Goal: Communication & Community: Answer question/provide support

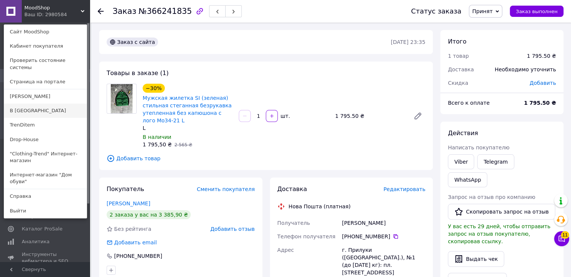
click at [39, 104] on link "В [GEOGRAPHIC_DATA]" at bounding box center [45, 111] width 83 height 14
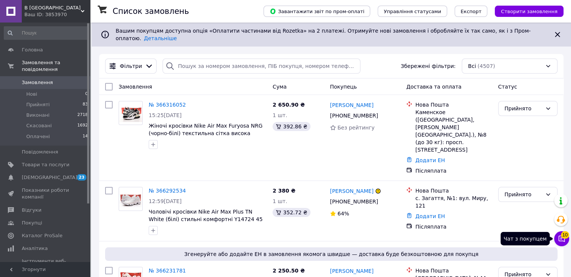
click at [563, 236] on span "10" at bounding box center [565, 235] width 8 height 8
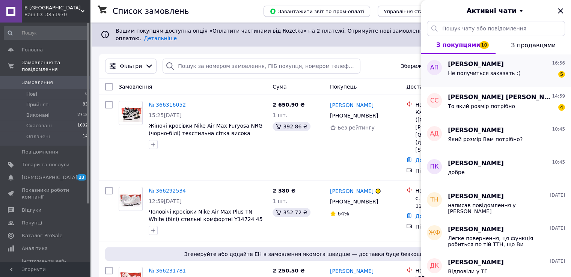
click at [489, 72] on span "Не получиться заказать :(" at bounding box center [484, 73] width 72 height 6
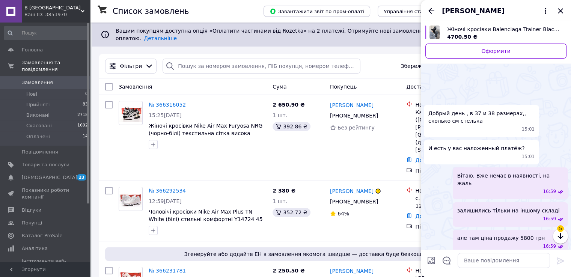
scroll to position [422, 0]
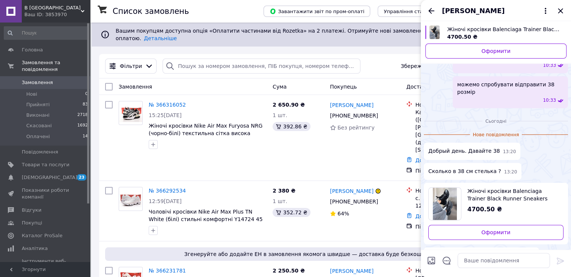
click at [492, 187] on span "Жіночі кросівки Balenciaga Trainer Black Runner Sneakers (чорні монохром) краси…" at bounding box center [512, 194] width 90 height 15
click at [475, 257] on textarea at bounding box center [503, 260] width 92 height 15
type textarea "напишіть дані на відправку, відправимо 38 розмір [PERSON_NAME]"
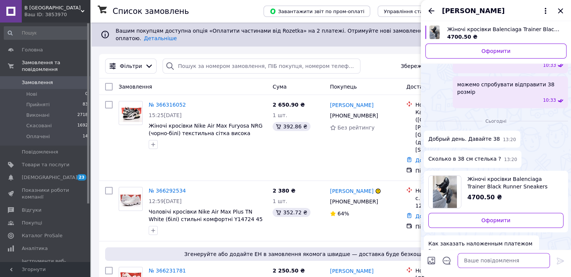
scroll to position [406, 0]
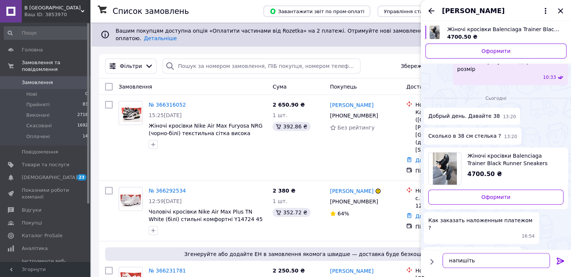
type textarea "ч"
type textarea "відправимо наложкою"
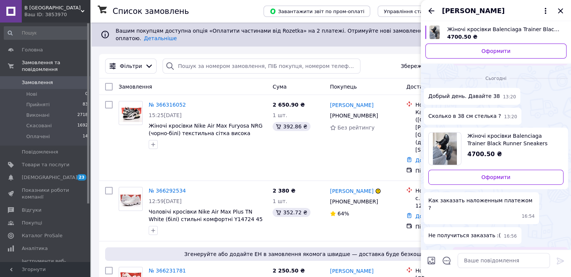
click at [77, 9] on span "В [GEOGRAPHIC_DATA]" at bounding box center [52, 8] width 56 height 7
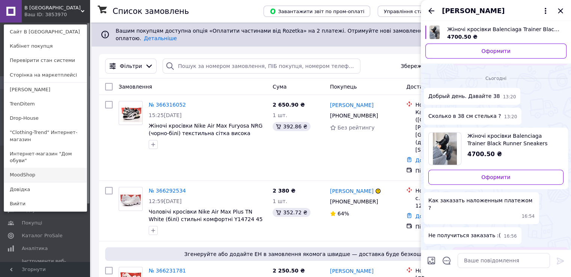
click at [35, 168] on link "MoodShop" at bounding box center [45, 175] width 83 height 14
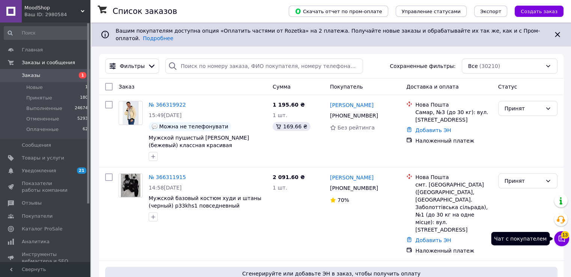
click at [562, 236] on span "13" at bounding box center [565, 235] width 8 height 8
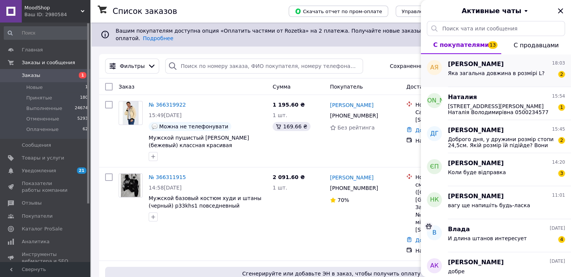
click at [479, 75] on span "Яка загальна довжина в розмірі L?" at bounding box center [496, 73] width 96 height 6
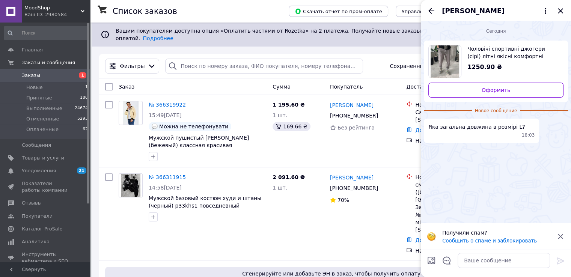
click at [479, 57] on span "Чоловічі спортивні джогери (сірі) літні якісні комфортні тринитка svoss3" at bounding box center [512, 52] width 90 height 15
click at [482, 260] on textarea at bounding box center [503, 260] width 92 height 15
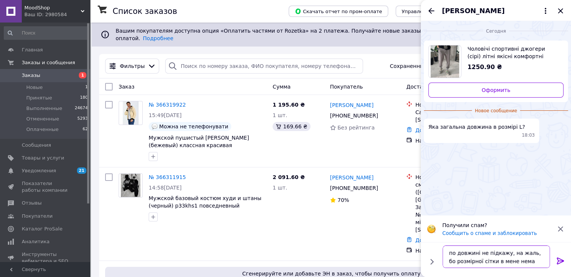
type textarea "по довжині не підкажу, на жаль, бо розмірної сітки в мене немає"
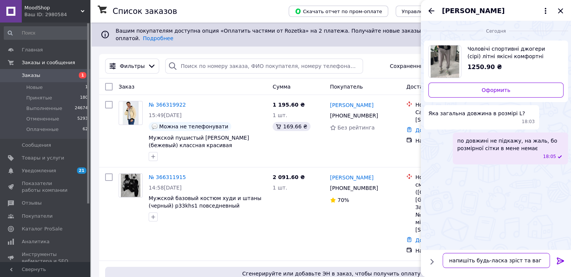
type textarea "напишіть будь-ласка зріст та вагу"
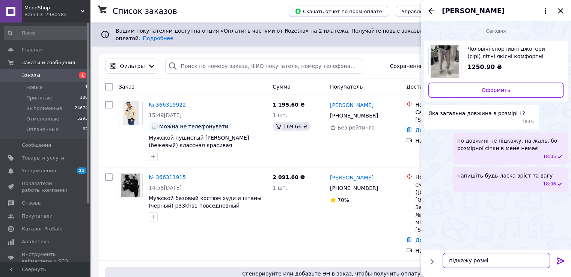
type textarea "підкажу розмір"
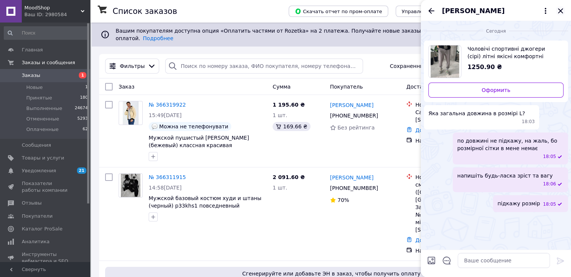
click at [561, 12] on icon "Закрыть" at bounding box center [560, 10] width 5 height 5
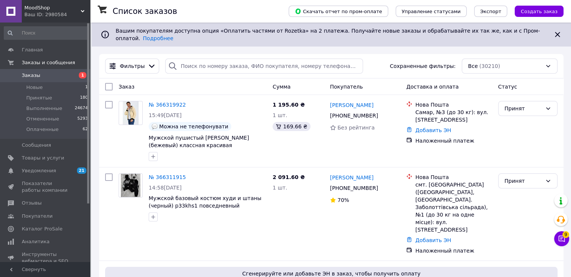
click at [71, 13] on div "Ваш ID: 2980584" at bounding box center [57, 14] width 66 height 7
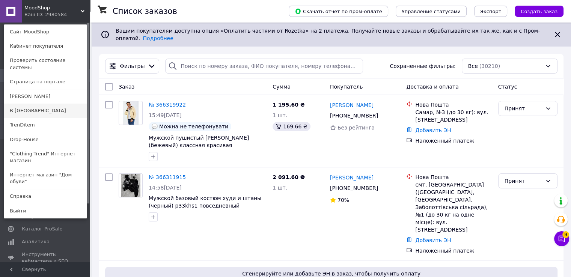
click at [35, 104] on link "В [GEOGRAPHIC_DATA]" at bounding box center [45, 111] width 83 height 14
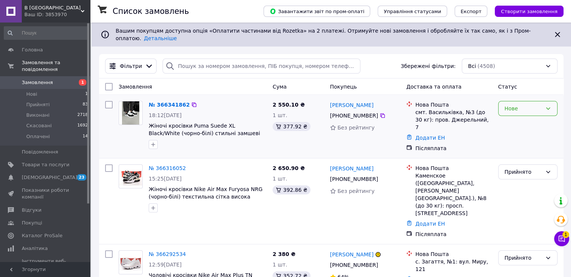
click at [523, 105] on div "Нове" at bounding box center [523, 108] width 38 height 8
click at [521, 118] on li "Прийнято" at bounding box center [527, 119] width 59 height 14
click at [561, 245] on button "Чат з покупцем 1" at bounding box center [561, 238] width 15 height 15
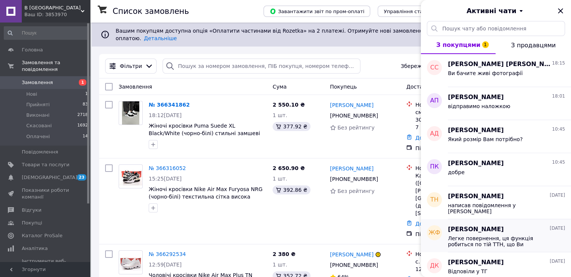
click at [560, 241] on div "Легке повернення, ця функція робиться по тій ТТН, що Ви отримували взуття та по…" at bounding box center [506, 241] width 117 height 14
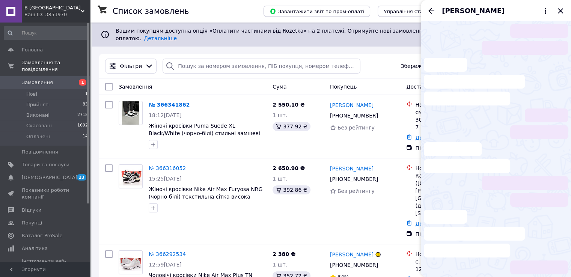
scroll to position [545, 0]
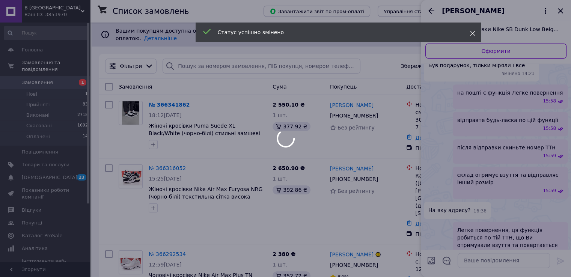
click at [474, 35] on icon at bounding box center [472, 33] width 5 height 5
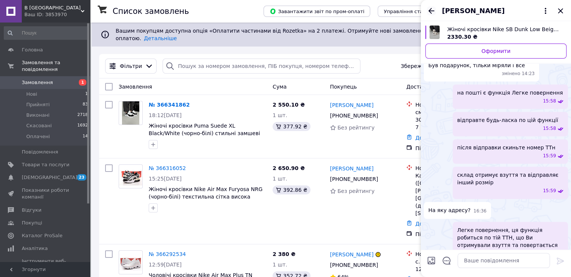
click at [434, 12] on icon "Назад" at bounding box center [431, 10] width 9 height 9
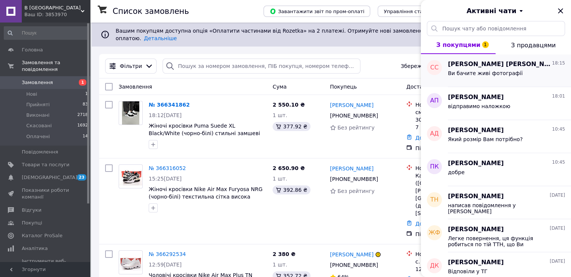
click at [473, 74] on span "Ви бачите живі фотографії" at bounding box center [485, 73] width 75 height 6
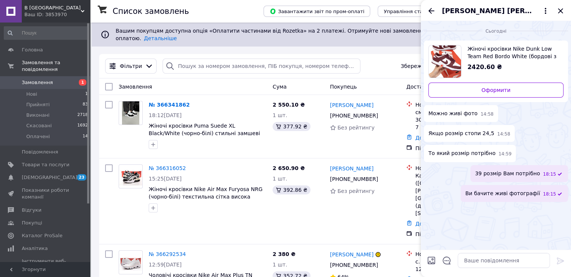
click at [480, 51] on span "Жіночі кросівки Nike Dunk Low Team Red Bordo White (бордові з білим) шкіра Y151…" at bounding box center [512, 52] width 90 height 15
click at [432, 260] on input "Завантажити файли" at bounding box center [431, 260] width 9 height 9
type input "C:\fakepath\photo_2025-10-12_18-15-44 (2).jpg"
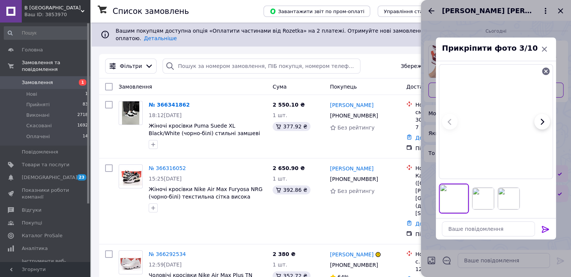
click at [546, 226] on icon at bounding box center [545, 229] width 9 height 9
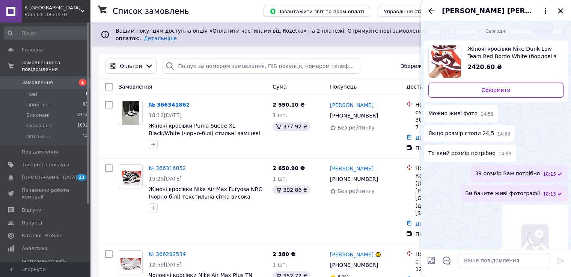
scroll to position [162, 0]
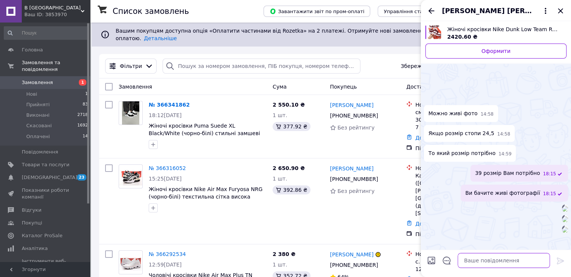
click at [501, 253] on textarea at bounding box center [503, 260] width 92 height 15
click at [499, 258] on textarea at bounding box center [503, 260] width 92 height 15
type textarea "ось фото на фоні стіни"
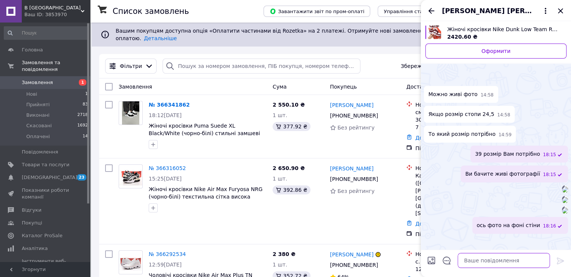
scroll to position [303, 0]
click at [560, 11] on icon "Закрити" at bounding box center [560, 10] width 5 height 5
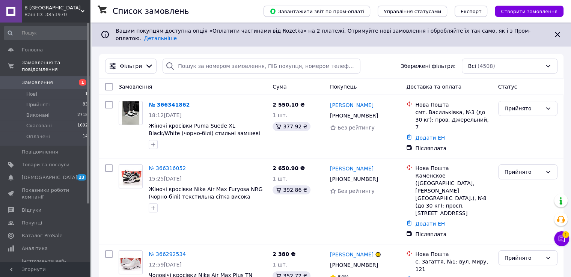
click at [67, 13] on div "Ваш ID: 3853970" at bounding box center [57, 14] width 66 height 7
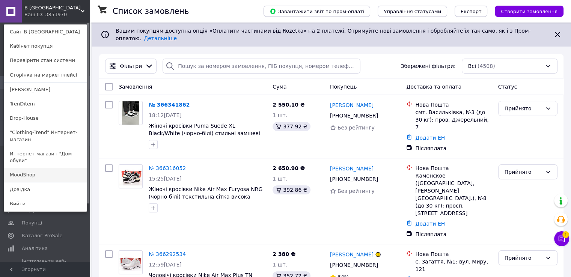
click at [41, 168] on link "MoodShop" at bounding box center [45, 175] width 83 height 14
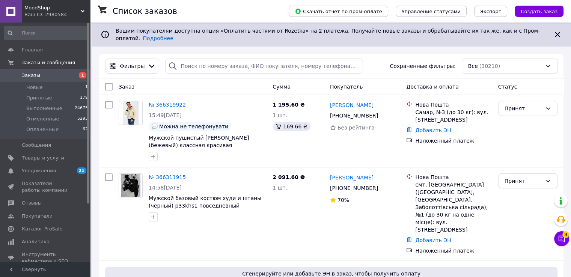
click at [560, 240] on icon at bounding box center [562, 239] width 8 height 8
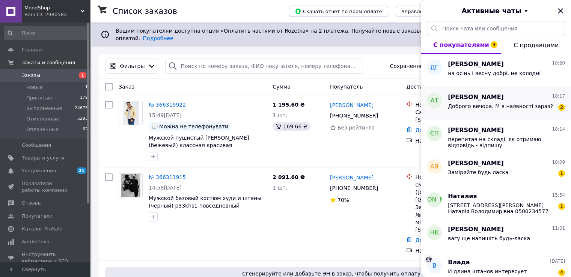
click at [496, 100] on div "Анна Тиханкина 18:17" at bounding box center [506, 97] width 117 height 9
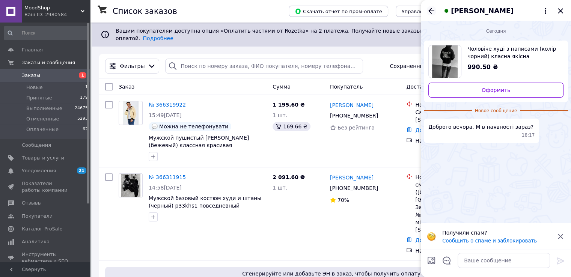
click at [430, 11] on icon "Назад" at bounding box center [431, 10] width 9 height 9
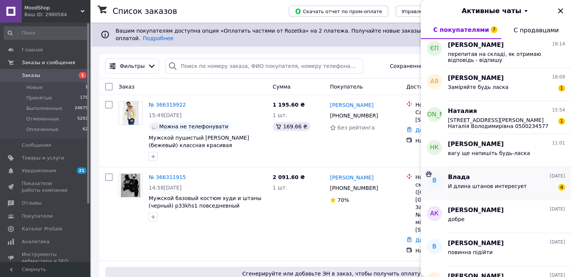
scroll to position [75, 0]
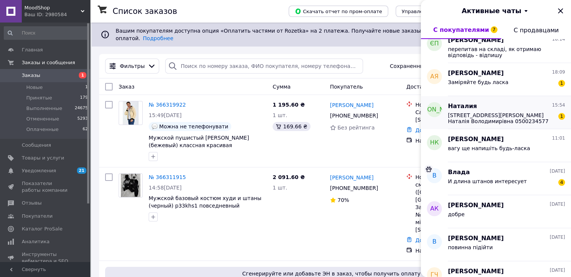
click at [481, 117] on span "Полтавська обл.Полтавський рн.,с.Мартинівка,Нова пошта2,вул.Богдана Хмельницько…" at bounding box center [501, 118] width 107 height 12
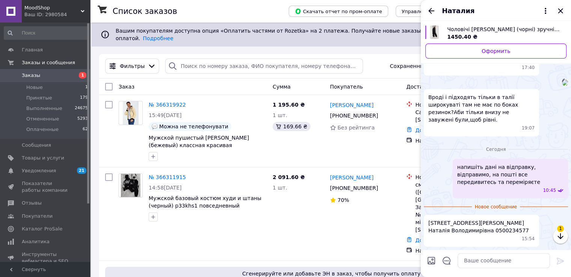
scroll to position [801, 0]
drag, startPoint x: 504, startPoint y: 233, endPoint x: 426, endPoint y: 206, distance: 82.5
click at [426, 215] on div "Полтавська обл.Полтавський рн.,с.Мартинівка,Нова пошта2,вул.Богдана Хмельницько…" at bounding box center [481, 231] width 115 height 32
copy span "Полтавська обл.Полтавський рн.,с.Мартинівка,Нова пошта2,вул.Богдана Хмельницько…"
click at [502, 249] on div "четверг, 09.10.2025 Чоловічі джинси Baggy (чорні) зручні вільні Багі комфортні …" at bounding box center [496, 149] width 150 height 256
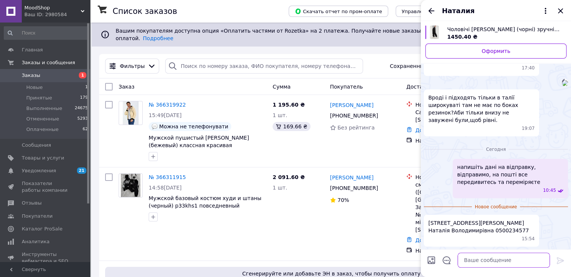
click at [507, 257] on textarea at bounding box center [503, 260] width 92 height 15
click at [499, 257] on textarea at bounding box center [503, 260] width 92 height 15
type textarea "добре, завтра буде відправка"
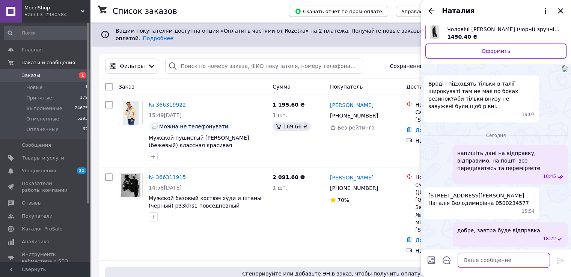
scroll to position [808, 0]
click at [432, 12] on icon "Назад" at bounding box center [431, 10] width 9 height 9
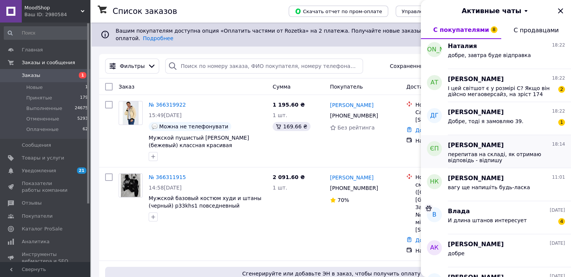
scroll to position [75, 0]
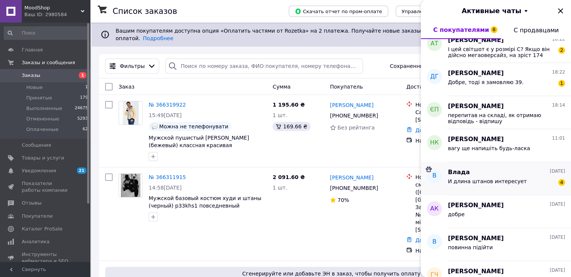
click at [500, 178] on span "И длина штанов интересует" at bounding box center [487, 181] width 79 height 6
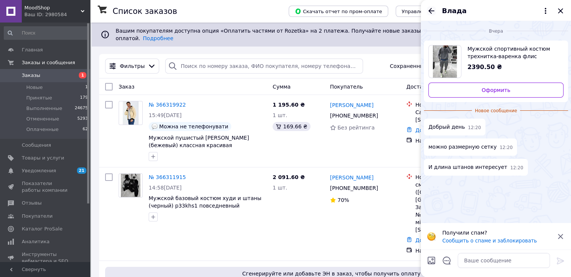
click at [433, 9] on icon "Назад" at bounding box center [431, 10] width 9 height 9
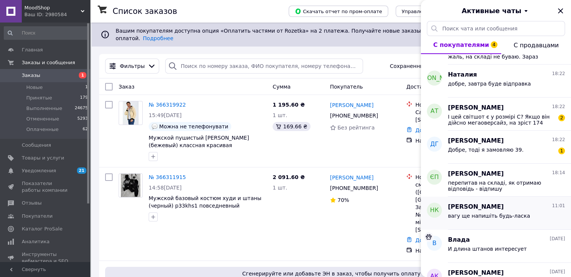
scroll to position [0, 0]
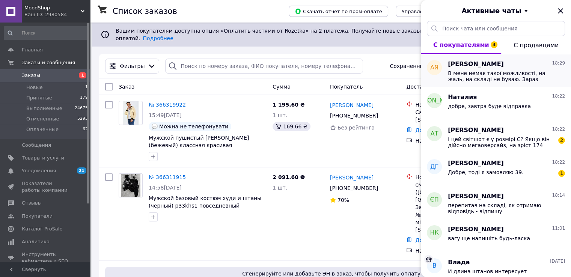
click at [485, 69] on div "В мене немає такої можливості, на жаль, на складі не буваю. Зараз зроблю запит …" at bounding box center [506, 76] width 117 height 14
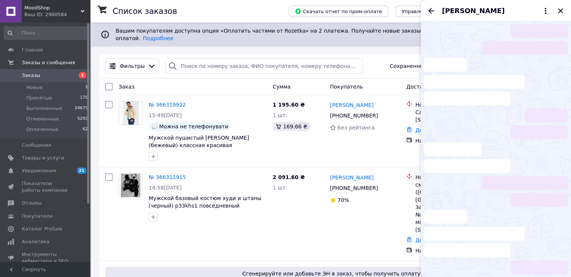
scroll to position [20, 0]
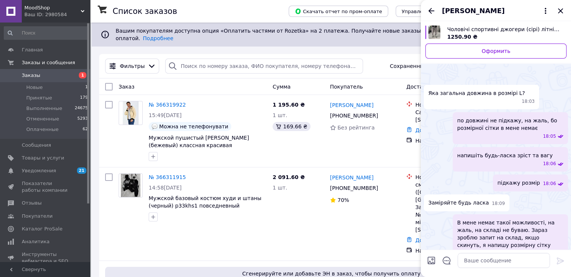
click at [486, 35] on div "1250.90 ₴" at bounding box center [503, 37] width 113 height 8
drag, startPoint x: 429, startPoint y: 12, endPoint x: 432, endPoint y: 14, distance: 3.9
click at [429, 12] on icon "Назад" at bounding box center [431, 10] width 9 height 9
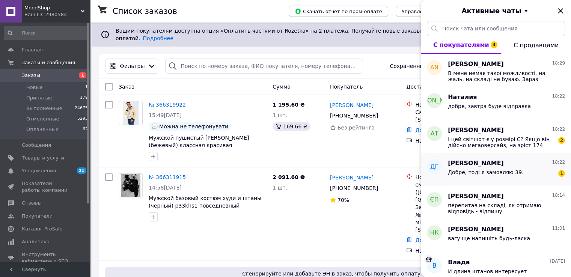
click at [509, 170] on span "Добре, тоді я замовляю 39." at bounding box center [485, 172] width 75 height 6
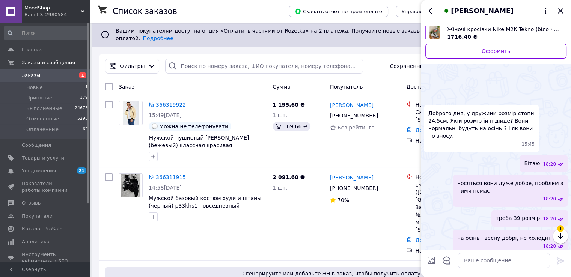
scroll to position [34, 0]
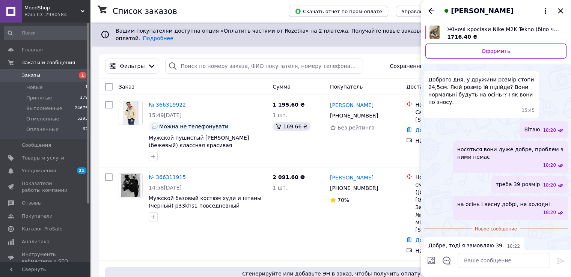
click at [488, 26] on span "Жіночі кросівки Nike M2K Tekno (біло чорні з червоним) демісезонні зручні кроси…" at bounding box center [503, 30] width 113 height 8
drag, startPoint x: 436, startPoint y: 12, endPoint x: 431, endPoint y: 10, distance: 5.5
click at [434, 11] on div "Денис Гребінник" at bounding box center [496, 10] width 150 height 21
click at [431, 10] on icon "Назад" at bounding box center [431, 10] width 9 height 9
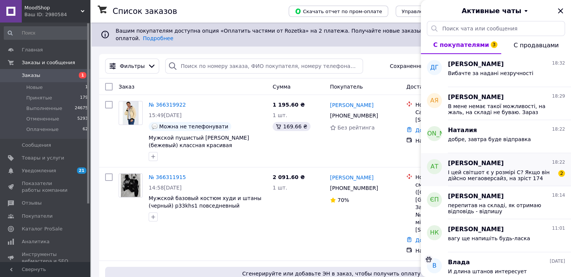
click at [494, 170] on span "І цей світшот є у розмірі С? Якщо він дійсно мегаоверсайз, на зріст 174 вага 77…" at bounding box center [501, 175] width 107 height 12
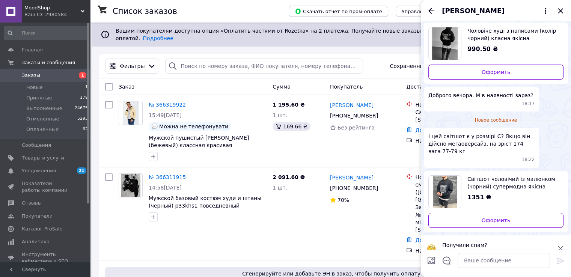
scroll to position [6, 0]
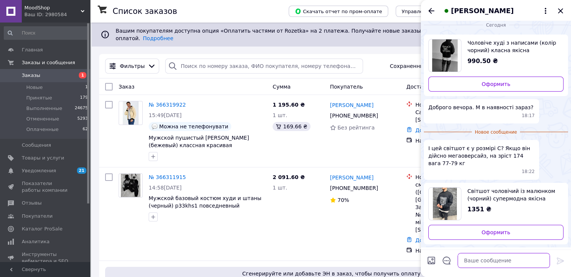
click at [488, 266] on textarea at bounding box center [503, 260] width 92 height 15
type textarea "Вітаю. Перший М розмір є"
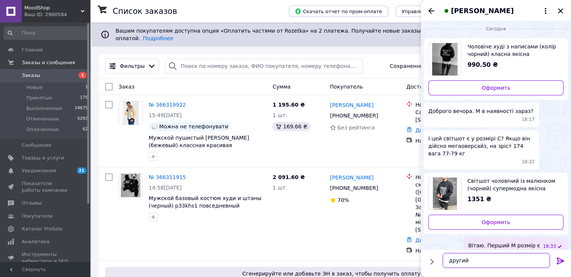
click at [484, 265] on textarea "другий" at bounding box center [495, 260] width 107 height 15
click at [480, 266] on textarea "другий" at bounding box center [495, 260] width 107 height 15
click at [486, 259] on textarea "другий" at bounding box center [495, 260] width 107 height 15
type textarea "другий S розміру немає"
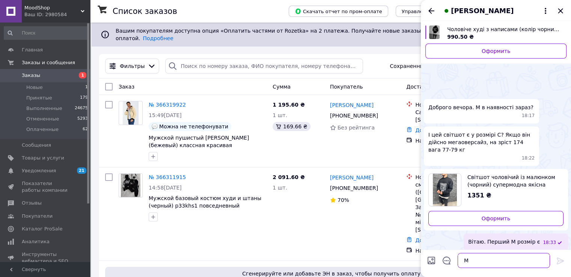
scroll to position [22, 0]
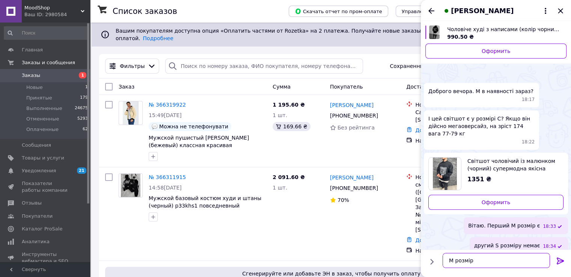
type textarea "М розмір Є"
type textarea "М розмір Вам підійде"
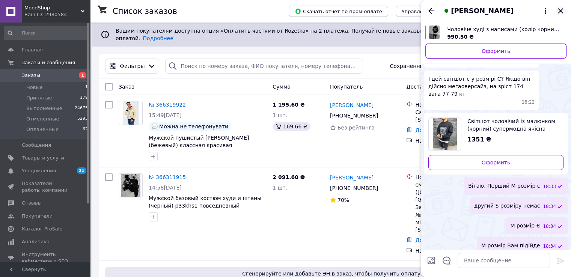
click at [559, 12] on icon "Закрыть" at bounding box center [560, 10] width 5 height 5
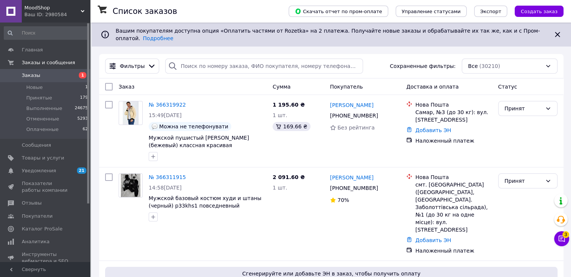
click at [69, 5] on span "MoodShop" at bounding box center [52, 8] width 56 height 7
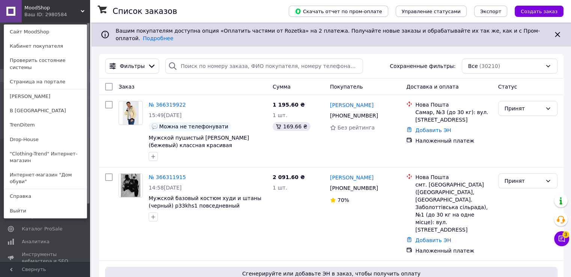
click at [40, 104] on link "В [GEOGRAPHIC_DATA]" at bounding box center [45, 111] width 83 height 14
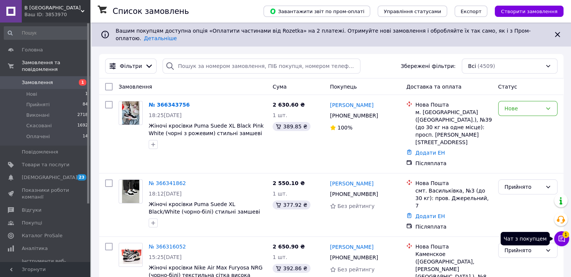
click at [558, 241] on icon at bounding box center [562, 239] width 8 height 8
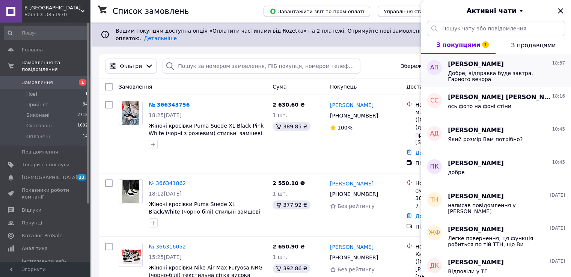
click at [485, 73] on span "Добре, відправка буде завтра. Гарного вечора" at bounding box center [501, 76] width 107 height 12
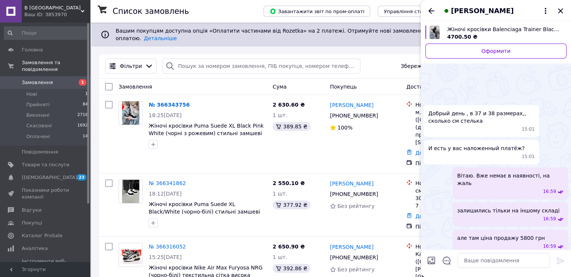
scroll to position [535, 0]
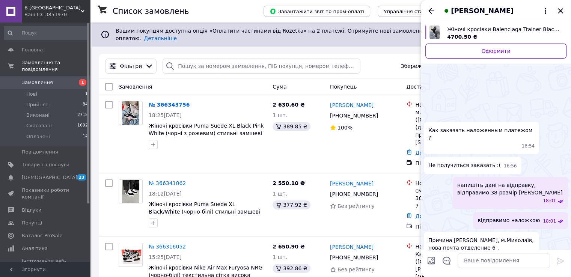
click at [491, 35] on div "4700.50 ₴" at bounding box center [503, 37] width 113 height 8
drag, startPoint x: 503, startPoint y: 196, endPoint x: 429, endPoint y: 189, distance: 74.6
click at [429, 236] on span "Причина [PERSON_NAME], м.Миколаїв, нова почта отделение 6 , [PHONE_NUMBER]" at bounding box center [481, 247] width 106 height 23
copy span "Причина [PERSON_NAME], м.Миколаїв, нова почта отделение 6 , [PHONE_NUMBER]"
click at [532, 212] on div "відправимо наложкою 18:01" at bounding box center [520, 220] width 95 height 17
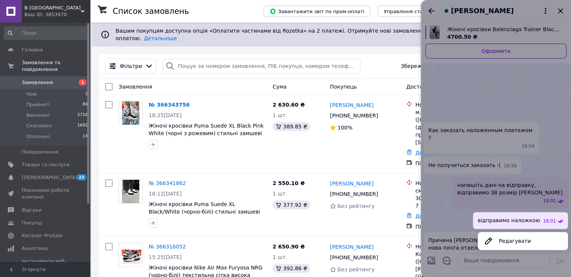
click at [500, 126] on div at bounding box center [496, 138] width 150 height 277
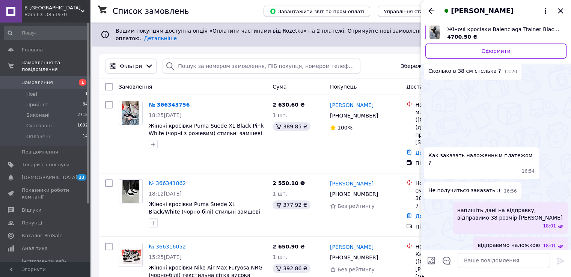
scroll to position [496, 0]
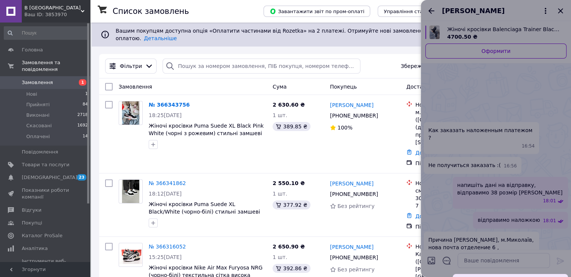
click at [425, 181] on div at bounding box center [496, 138] width 150 height 277
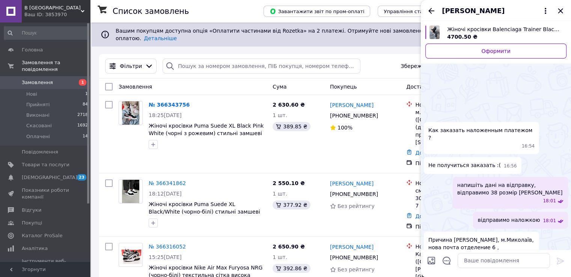
click at [560, 8] on icon "Закрити" at bounding box center [560, 10] width 9 height 9
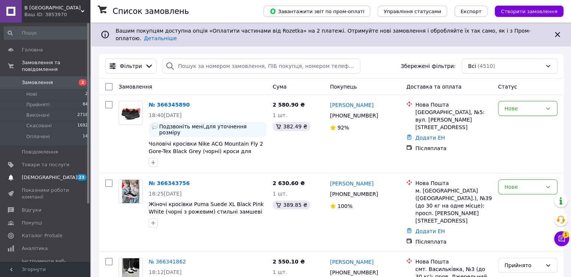
click at [54, 174] on span "[DEMOGRAPHIC_DATA]" at bounding box center [46, 177] width 48 height 7
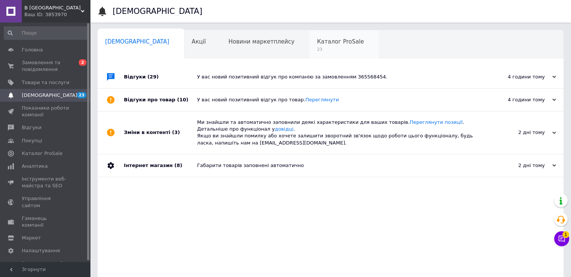
click at [309, 34] on div "Каталог ProSale 23" at bounding box center [343, 44] width 69 height 29
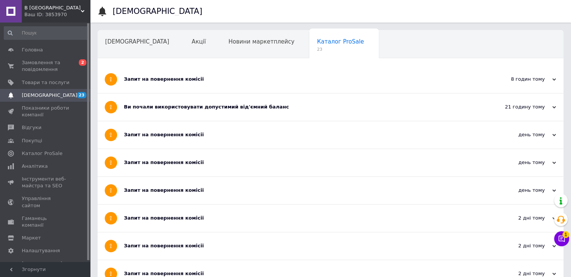
click at [186, 80] on div "Запит на повернення комісії" at bounding box center [302, 79] width 357 height 7
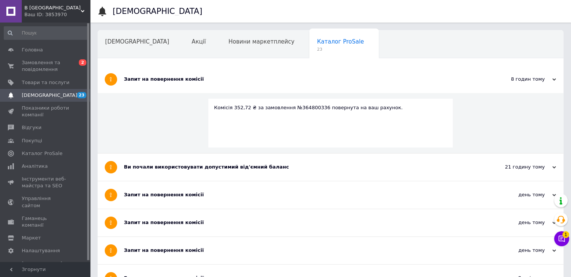
click at [236, 74] on div "Запит на повернення комісії" at bounding box center [302, 79] width 357 height 27
